Goal: Use online tool/utility: Utilize a website feature to perform a specific function

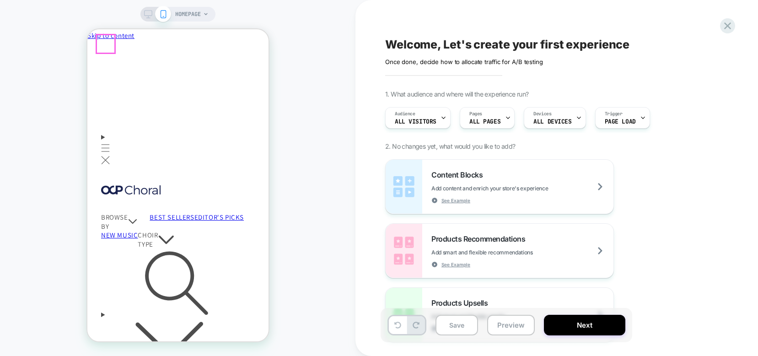
click at [105, 145] on span "Menu" at bounding box center [105, 155] width 9 height 21
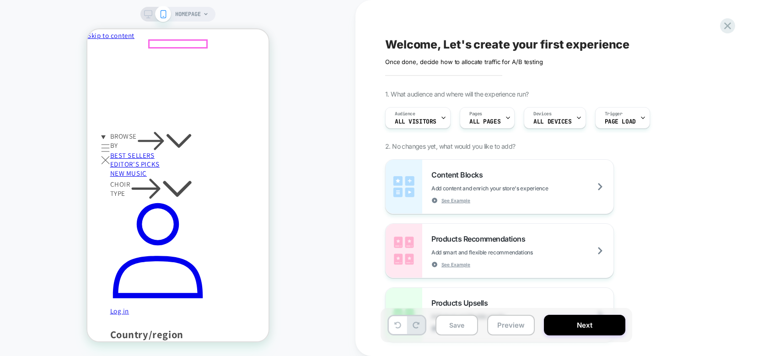
click at [322, 153] on div "HOMEPAGE" at bounding box center [177, 178] width 355 height 338
click at [108, 156] on icon "Menu" at bounding box center [105, 160] width 9 height 8
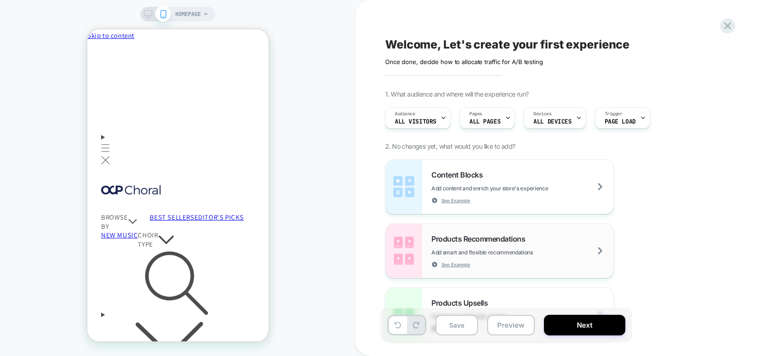
click at [520, 250] on span "Add smart and flexible recommendations" at bounding box center [504, 252] width 147 height 7
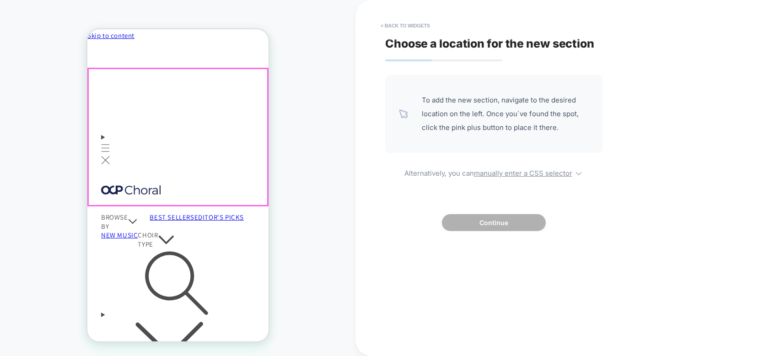
click at [252, 78] on div at bounding box center [177, 137] width 179 height 137
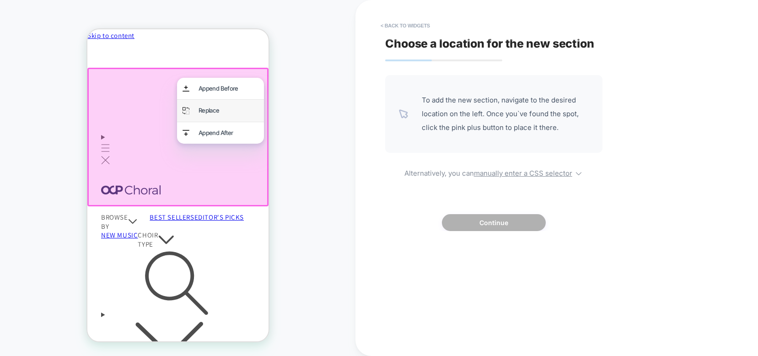
click at [205, 113] on div "Replace" at bounding box center [228, 110] width 60 height 11
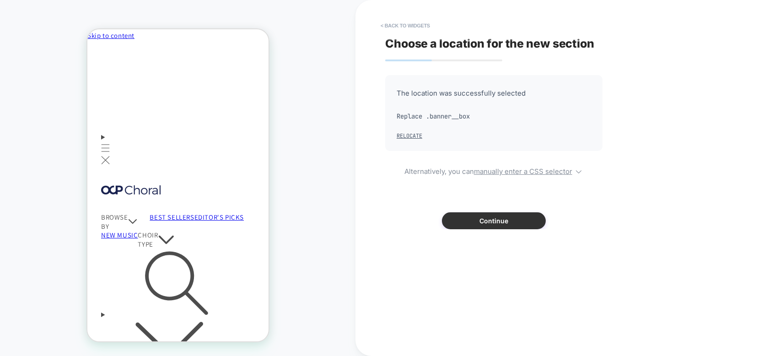
click at [479, 221] on button "Continue" at bounding box center [494, 220] width 104 height 17
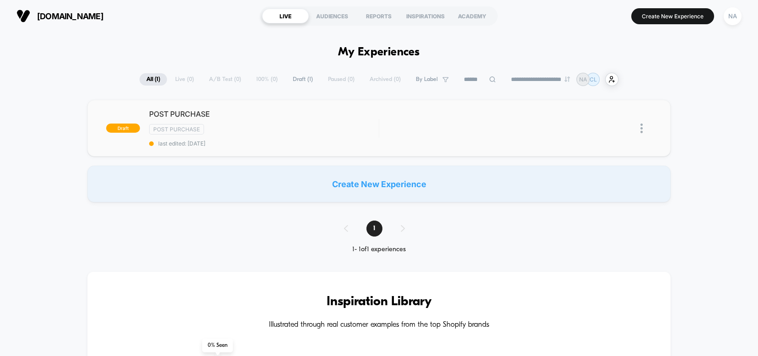
click at [640, 131] on img at bounding box center [641, 128] width 2 height 10
click at [595, 161] on div "Delete" at bounding box center [594, 160] width 82 height 21
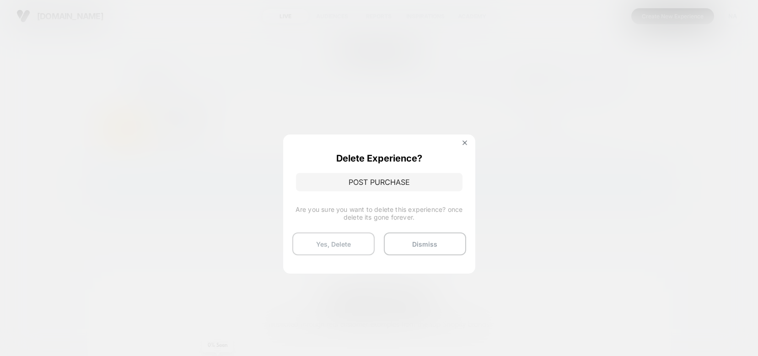
click at [357, 244] on button "Yes, Delete" at bounding box center [333, 243] width 82 height 23
